Goal: Task Accomplishment & Management: Manage account settings

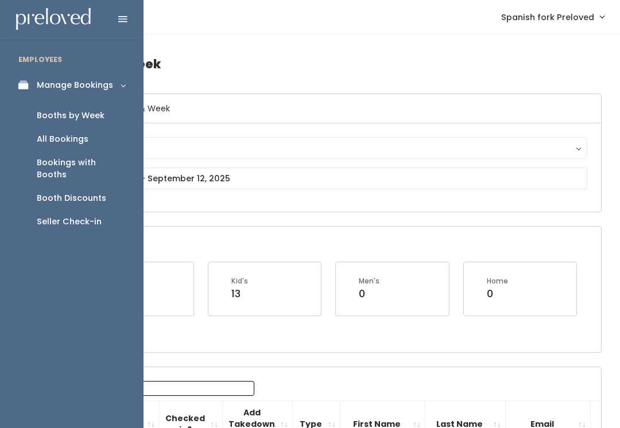
click at [96, 113] on div "Booths by Week" at bounding box center [71, 116] width 68 height 12
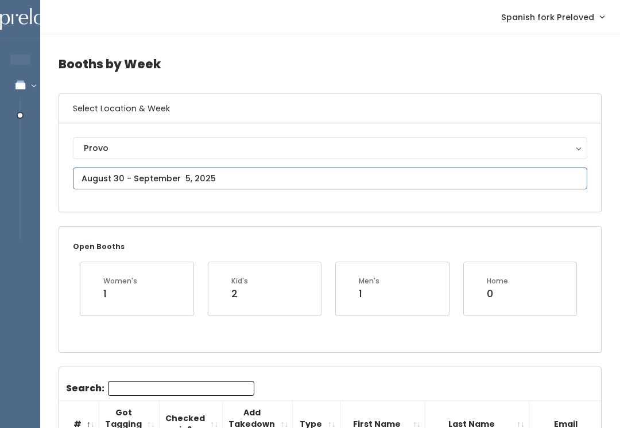
click at [556, 185] on input "text" at bounding box center [330, 179] width 514 height 22
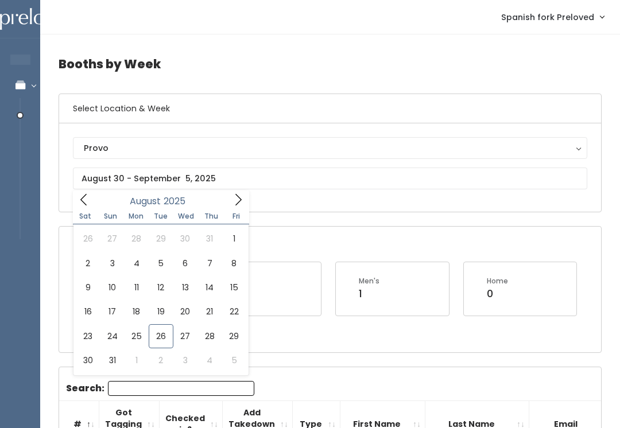
click at [565, 152] on div "Provo" at bounding box center [330, 148] width 492 height 13
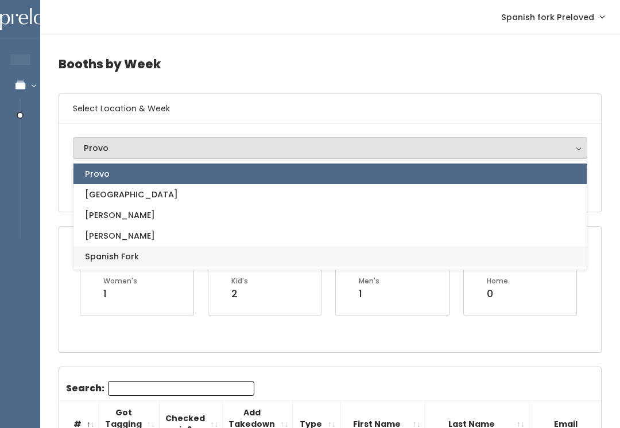
click at [140, 259] on link "Spanish Fork" at bounding box center [329, 256] width 513 height 21
select select "2"
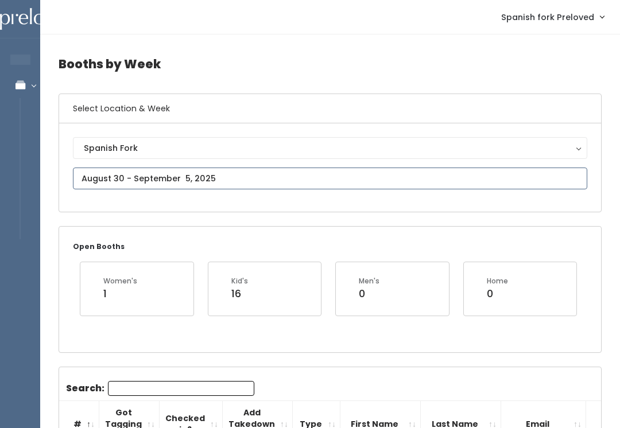
click at [288, 181] on input "text" at bounding box center [330, 179] width 514 height 22
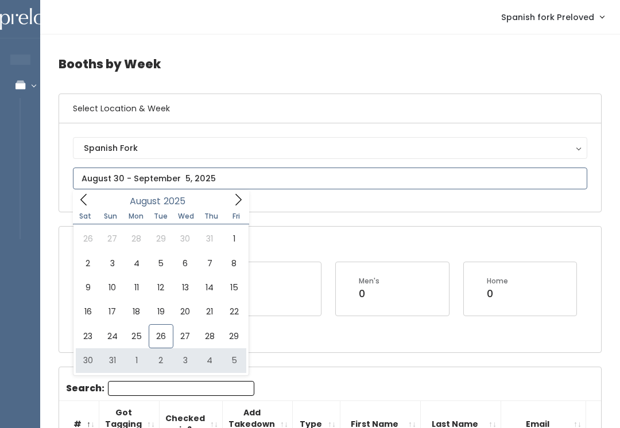
type input "August 30 to September 5"
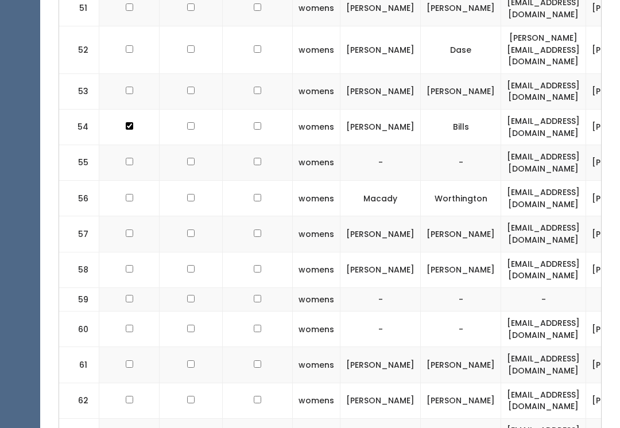
scroll to position [2136, 0]
checkbox input "true"
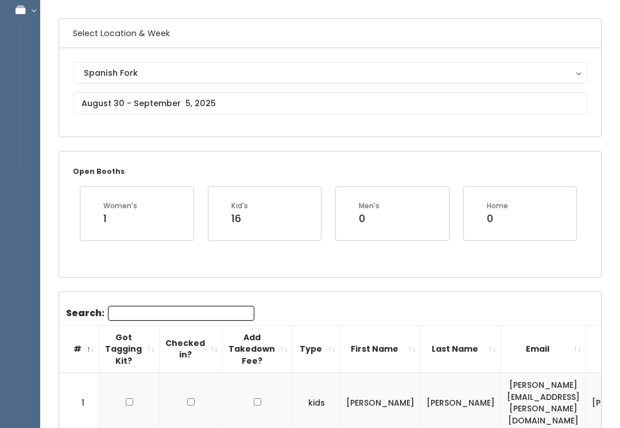
scroll to position [74, 0]
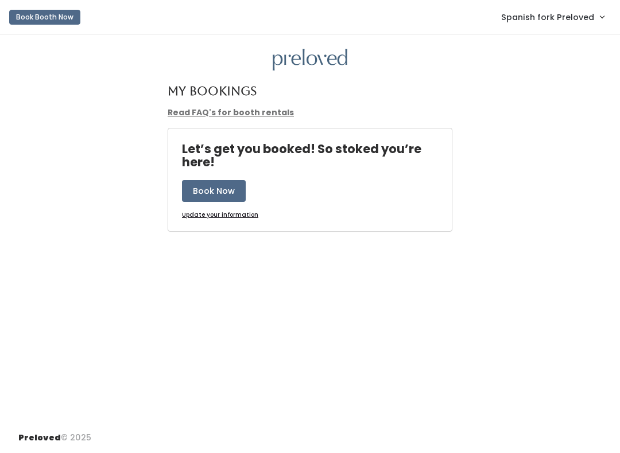
click at [582, 21] on span "Spanish fork Preloved" at bounding box center [547, 17] width 93 height 13
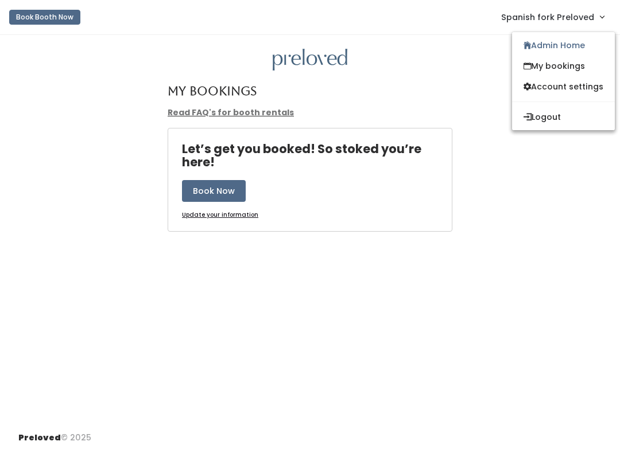
click at [567, 54] on link "Admin Home" at bounding box center [563, 45] width 103 height 21
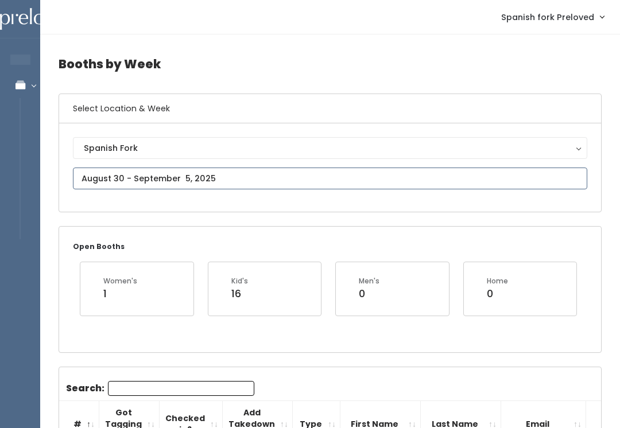
type input "August 23 to August 29"
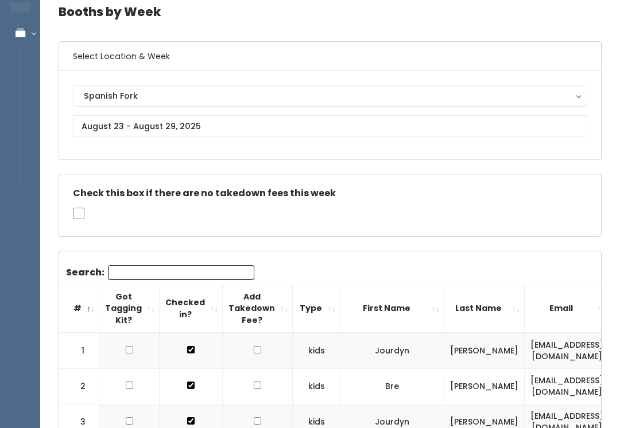
scroll to position [51, 0]
